Goal: Transaction & Acquisition: Obtain resource

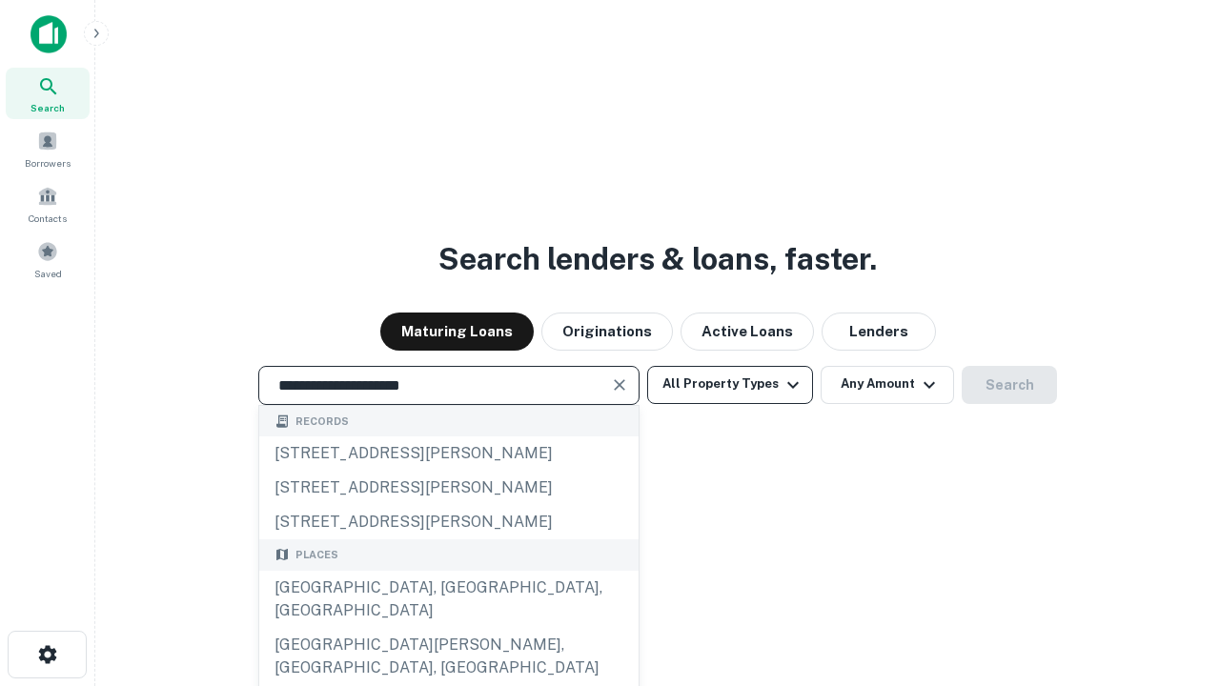
click at [448, 628] on div "[GEOGRAPHIC_DATA], [GEOGRAPHIC_DATA], [GEOGRAPHIC_DATA]" at bounding box center [448, 599] width 379 height 57
click at [730, 384] on button "All Property Types" at bounding box center [730, 385] width 166 height 38
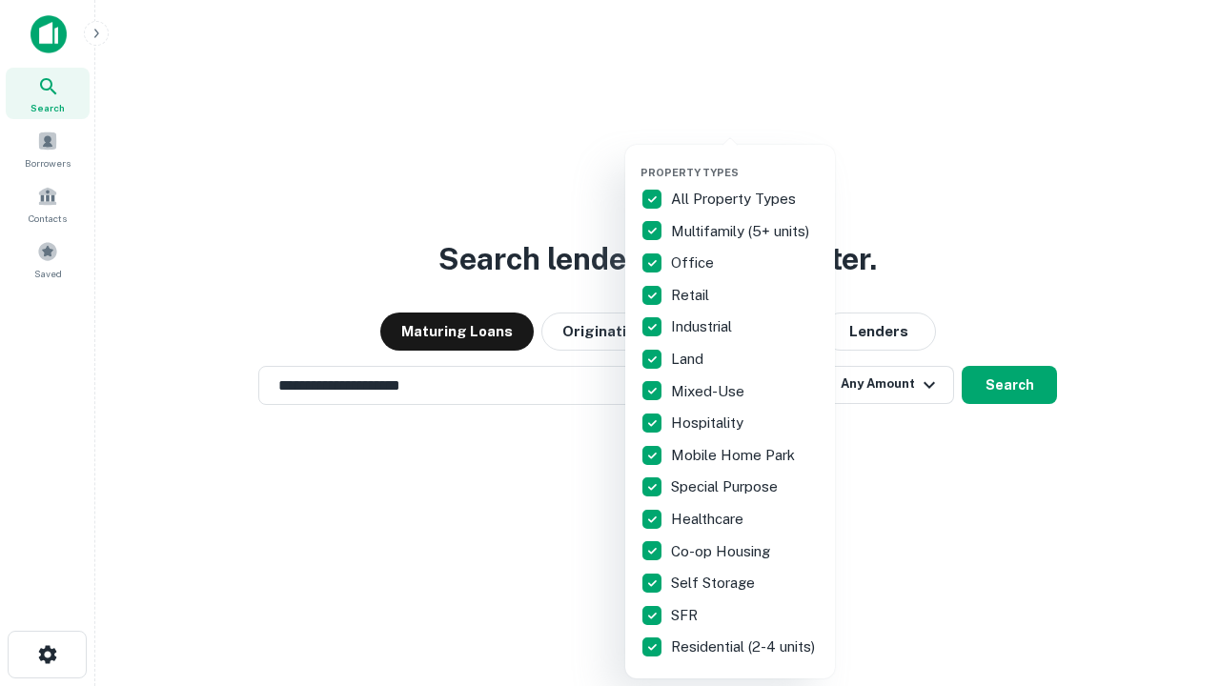
type input "**********"
click at [746, 160] on button "button" at bounding box center [746, 160] width 210 height 1
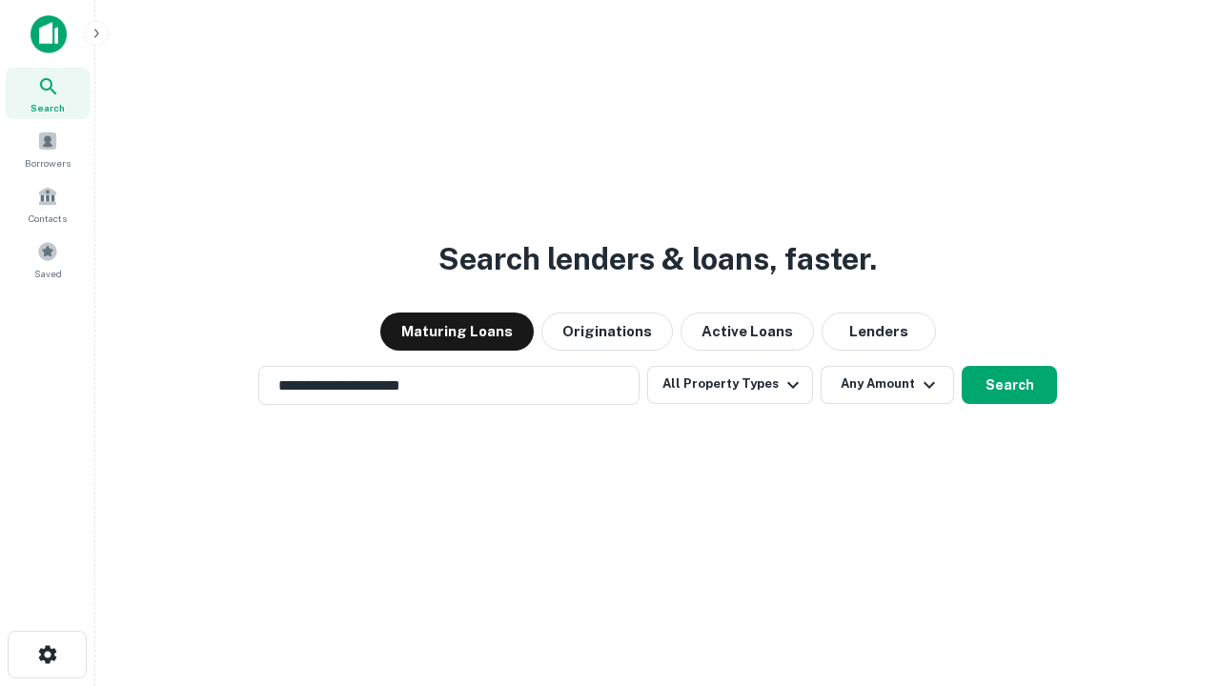
scroll to position [11, 230]
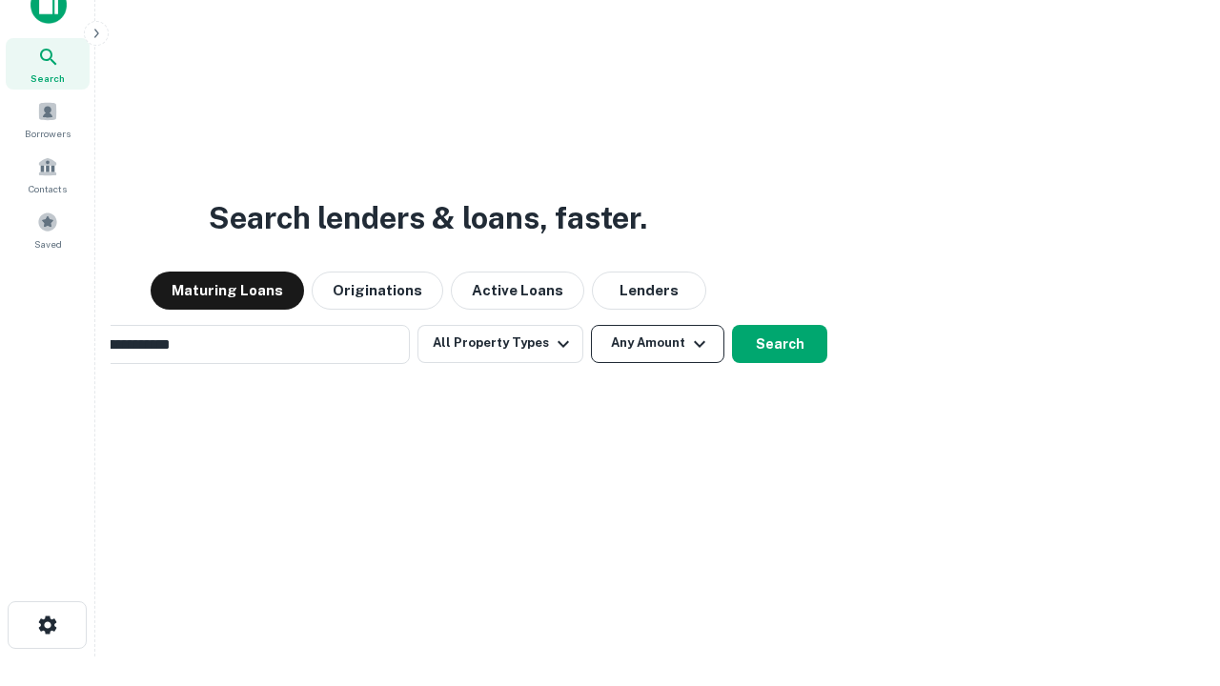
click at [591, 325] on button "Any Amount" at bounding box center [657, 344] width 133 height 38
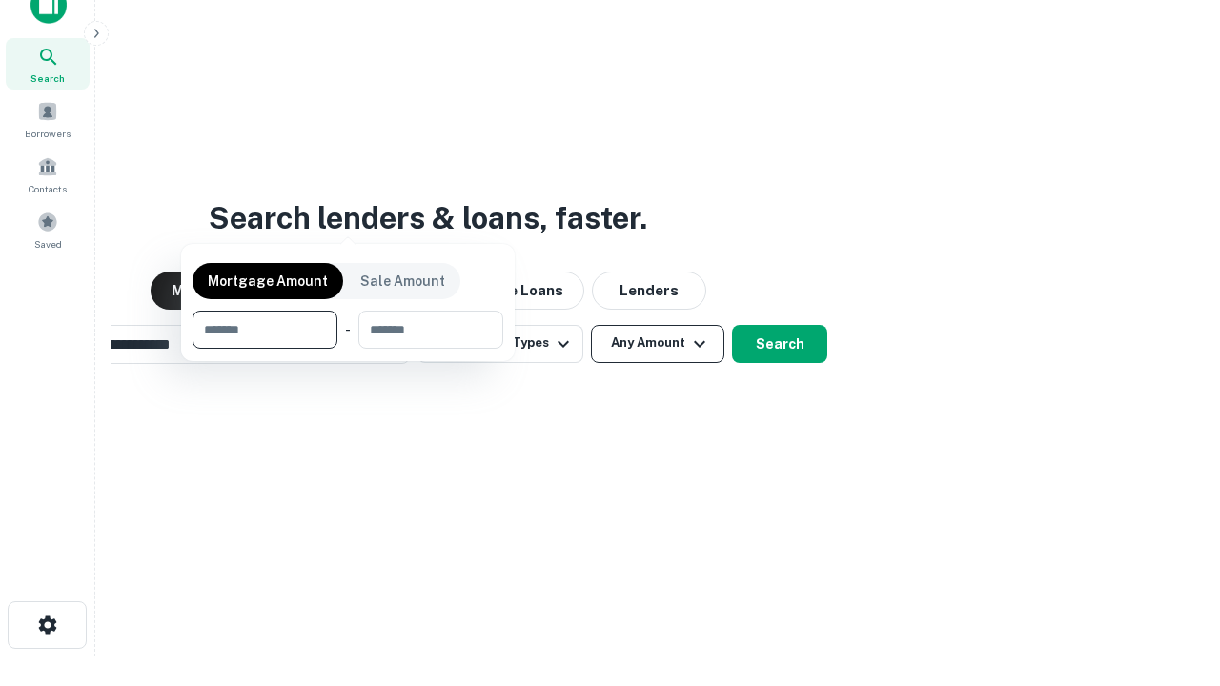
scroll to position [31, 0]
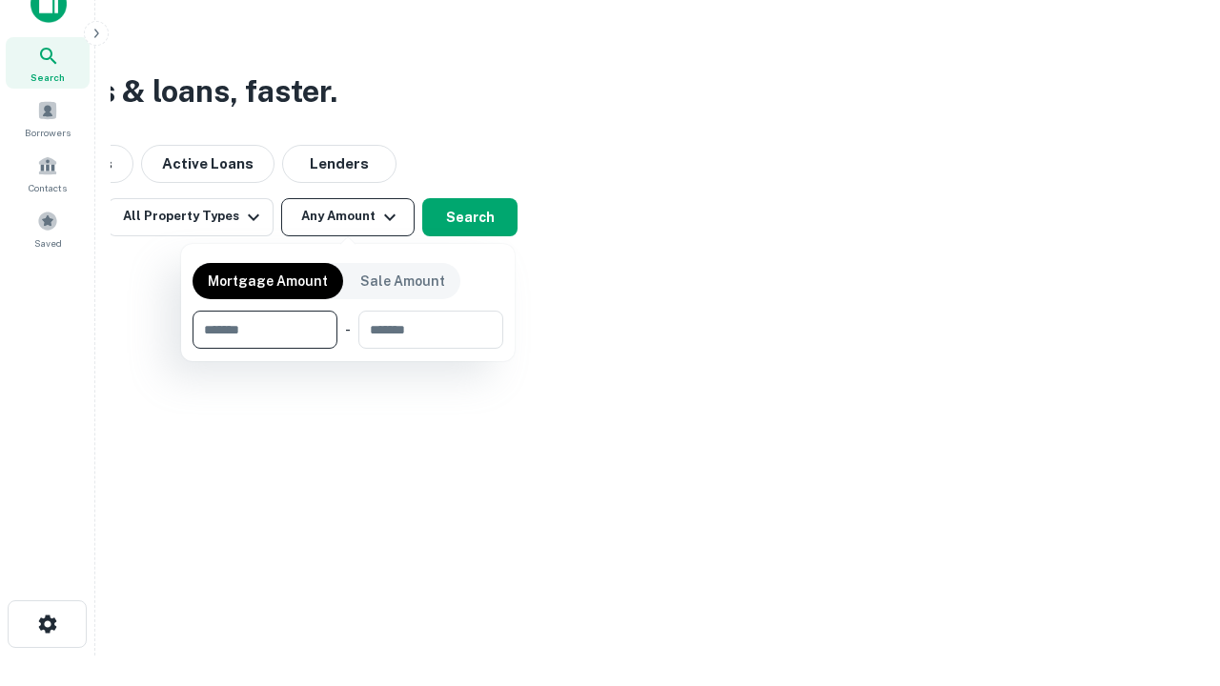
type input "*******"
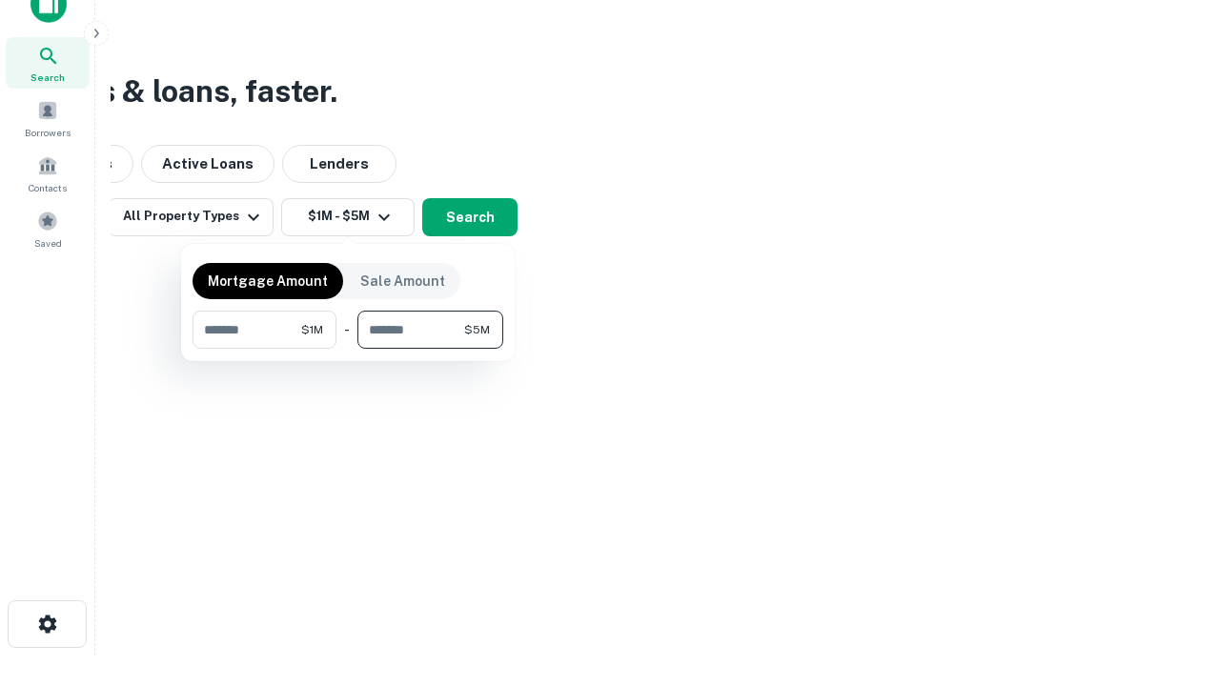
type input "*******"
click at [348, 349] on button "button" at bounding box center [348, 349] width 311 height 1
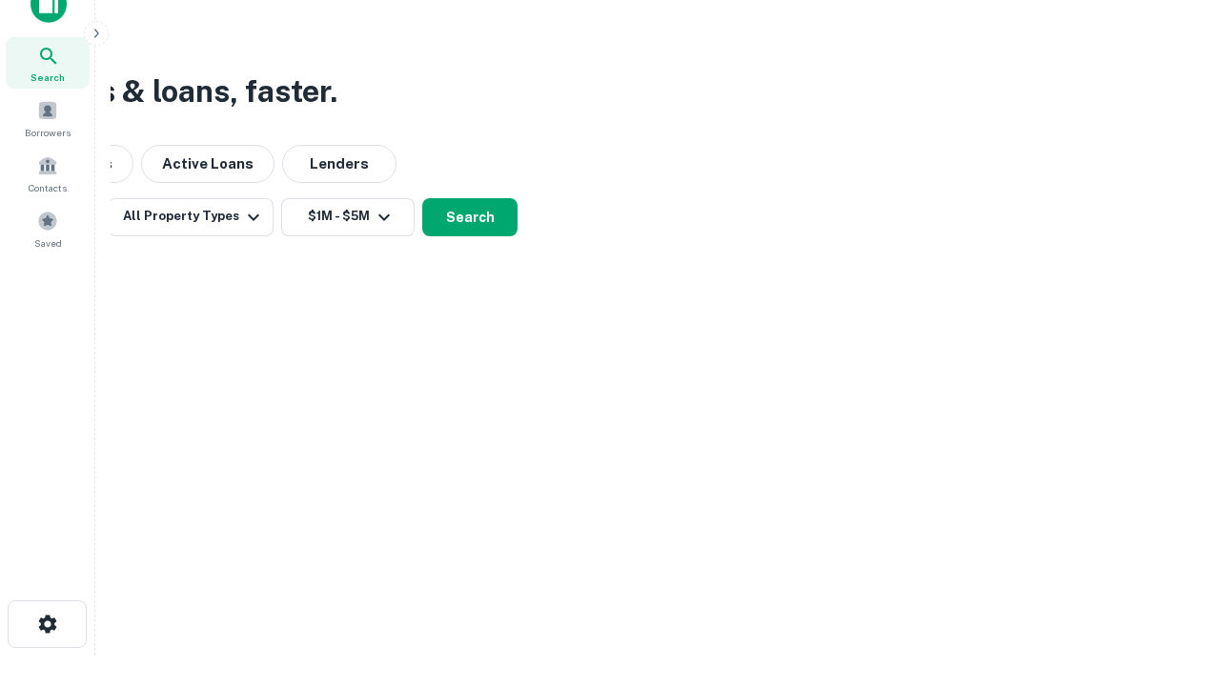
scroll to position [11, 352]
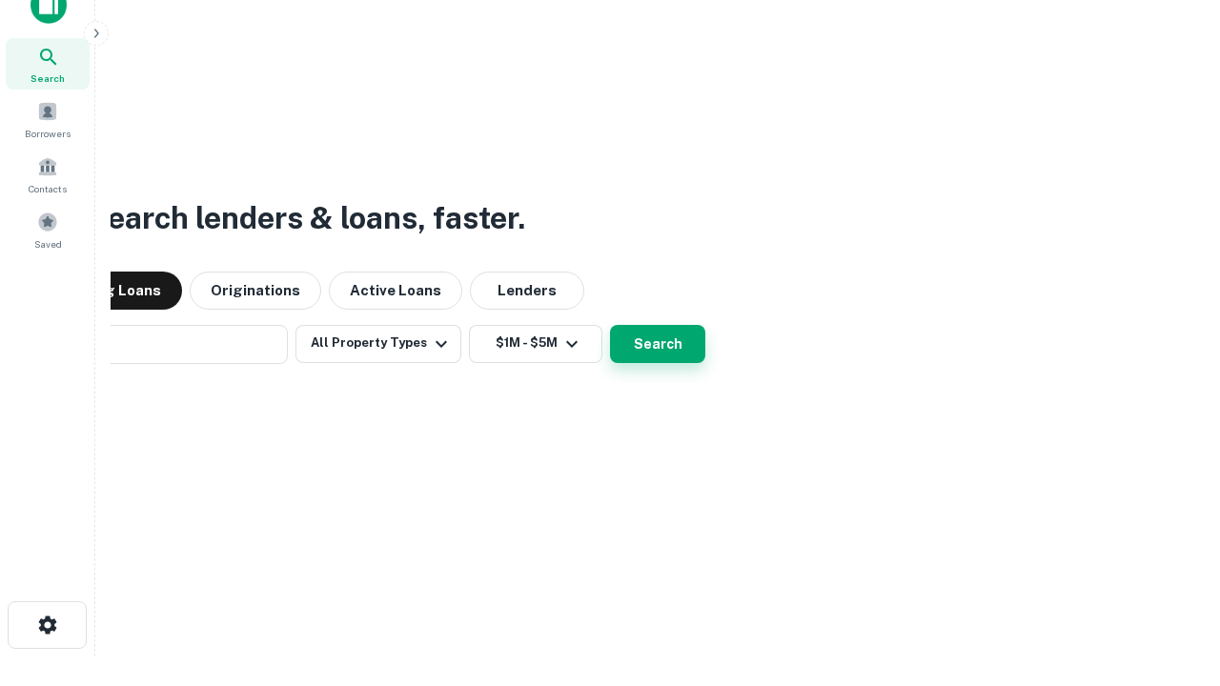
click at [610, 325] on button "Search" at bounding box center [657, 344] width 95 height 38
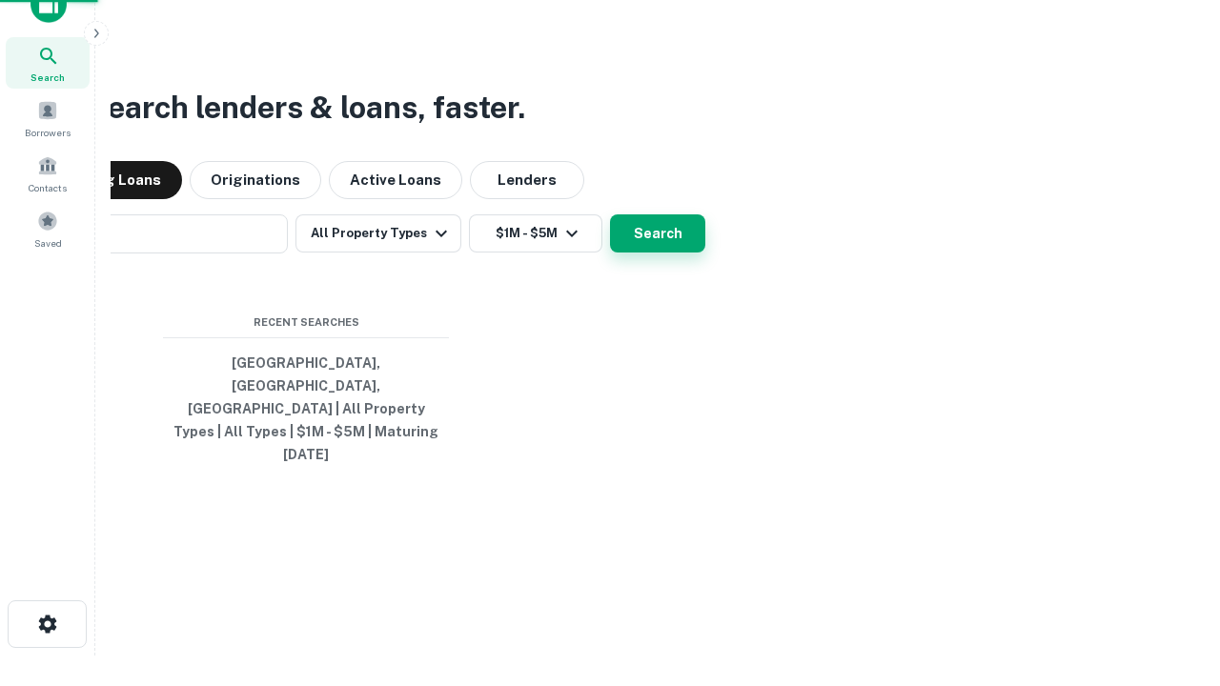
scroll to position [51, 540]
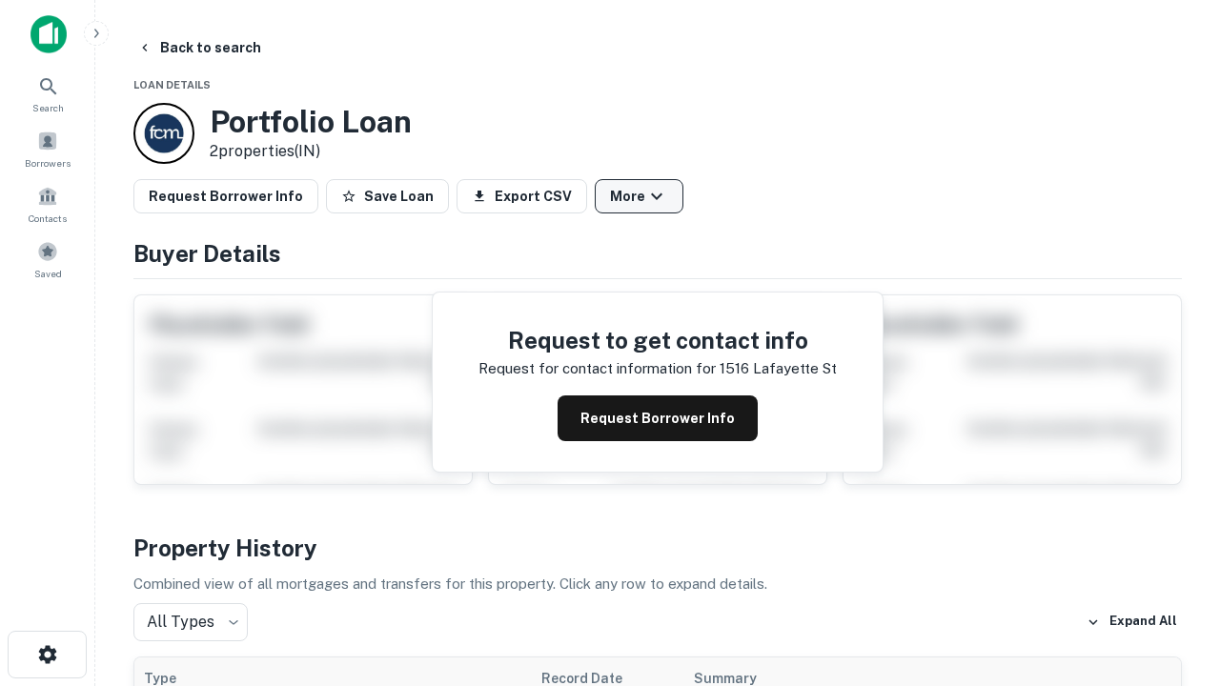
click at [639, 196] on button "More" at bounding box center [639, 196] width 89 height 34
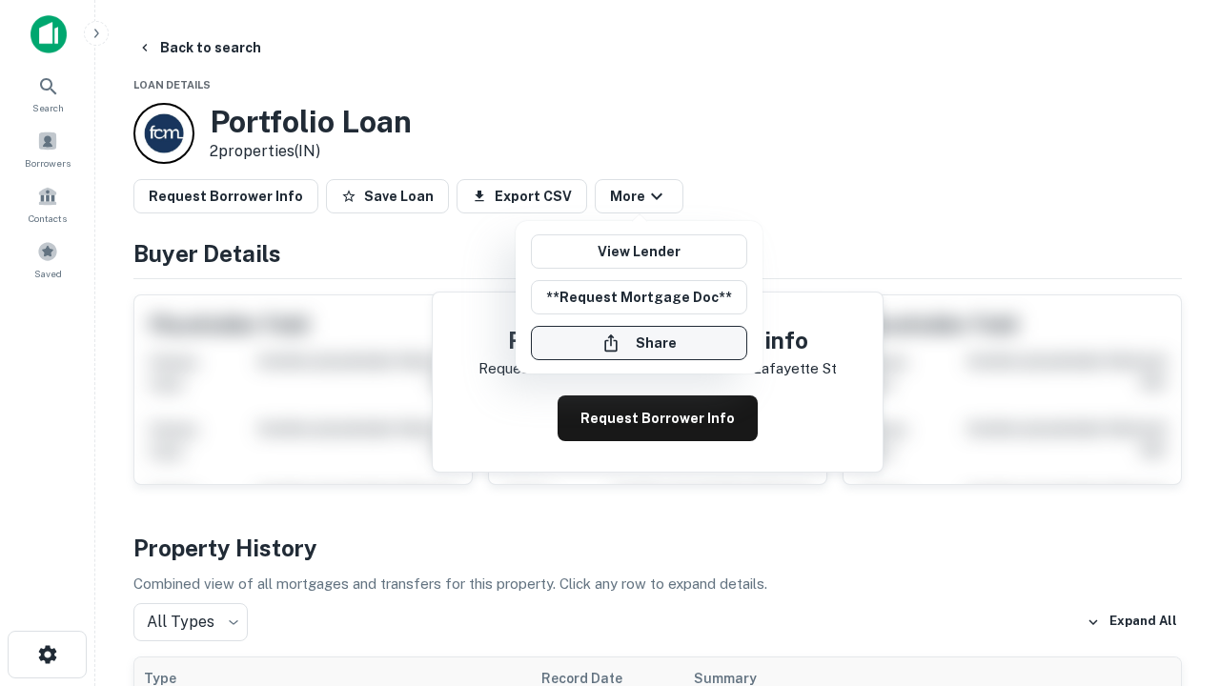
click at [639, 343] on button "Share" at bounding box center [639, 343] width 216 height 34
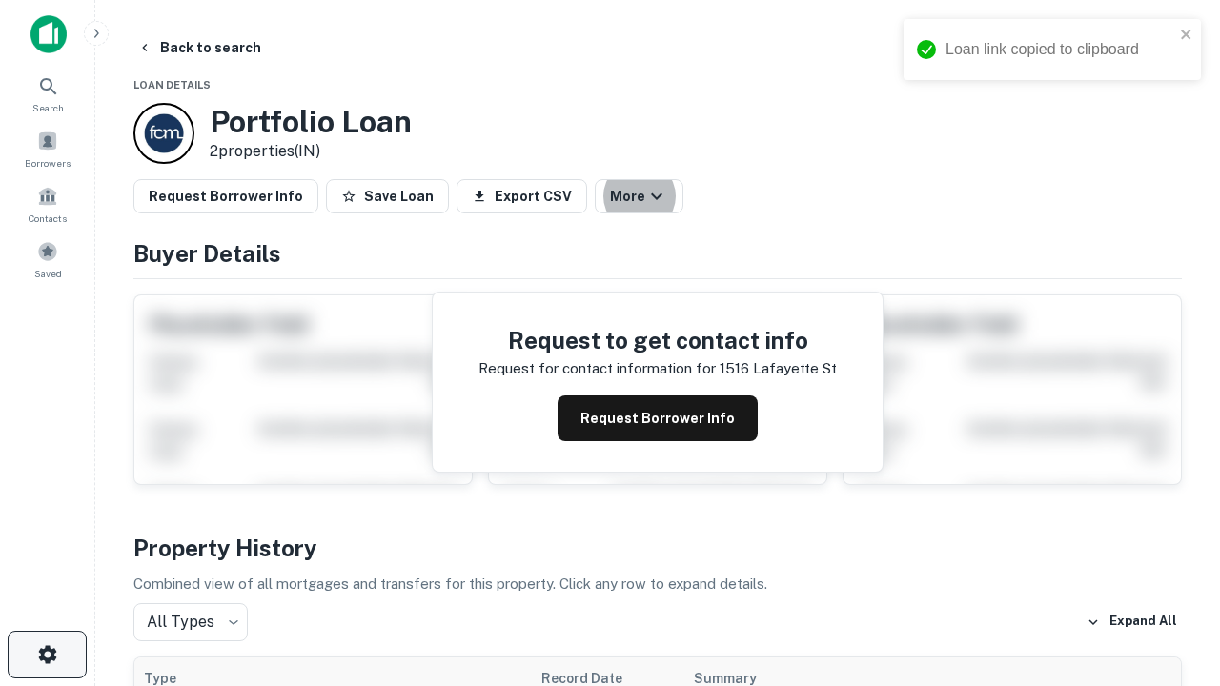
click at [47, 655] on icon "button" at bounding box center [47, 655] width 23 height 23
